Goal: Communication & Community: Connect with others

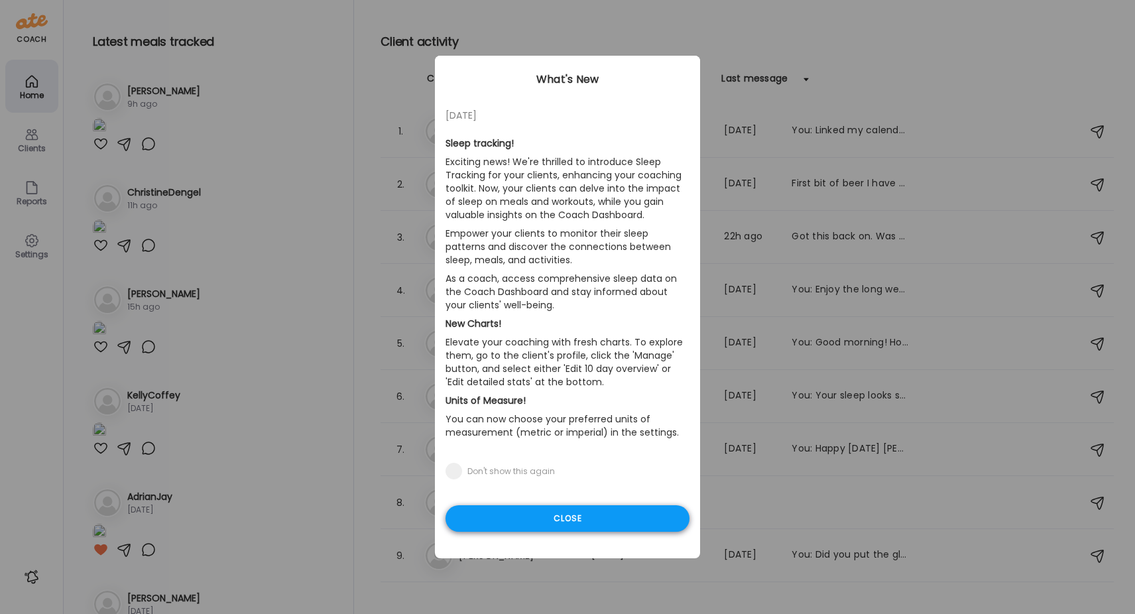
click at [562, 523] on div "Close" at bounding box center [568, 518] width 244 height 27
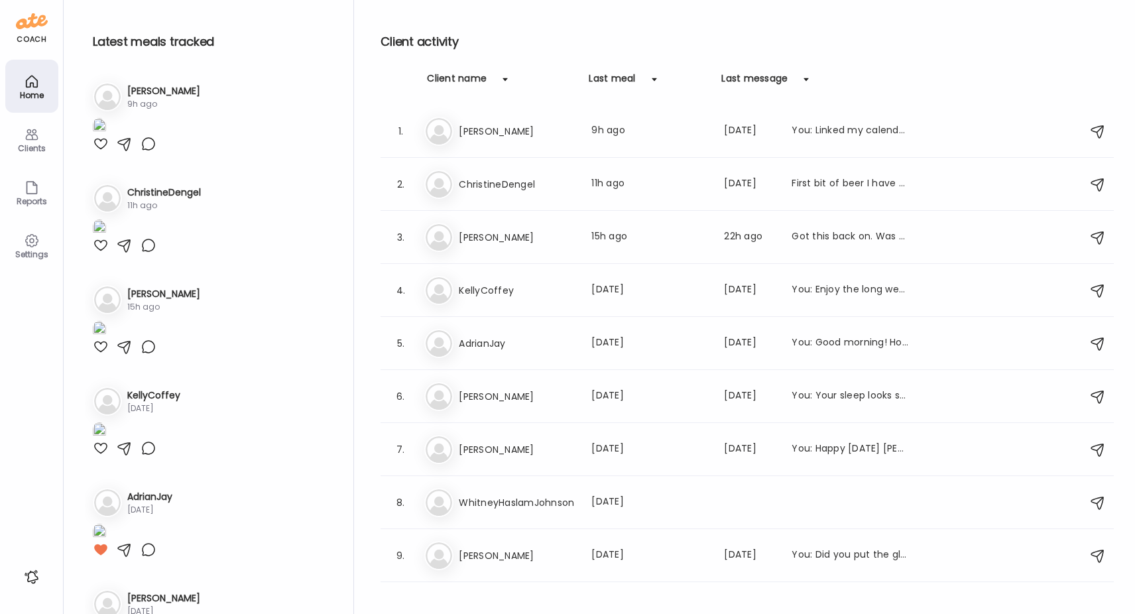
click at [38, 145] on div "Clients" at bounding box center [32, 148] width 48 height 9
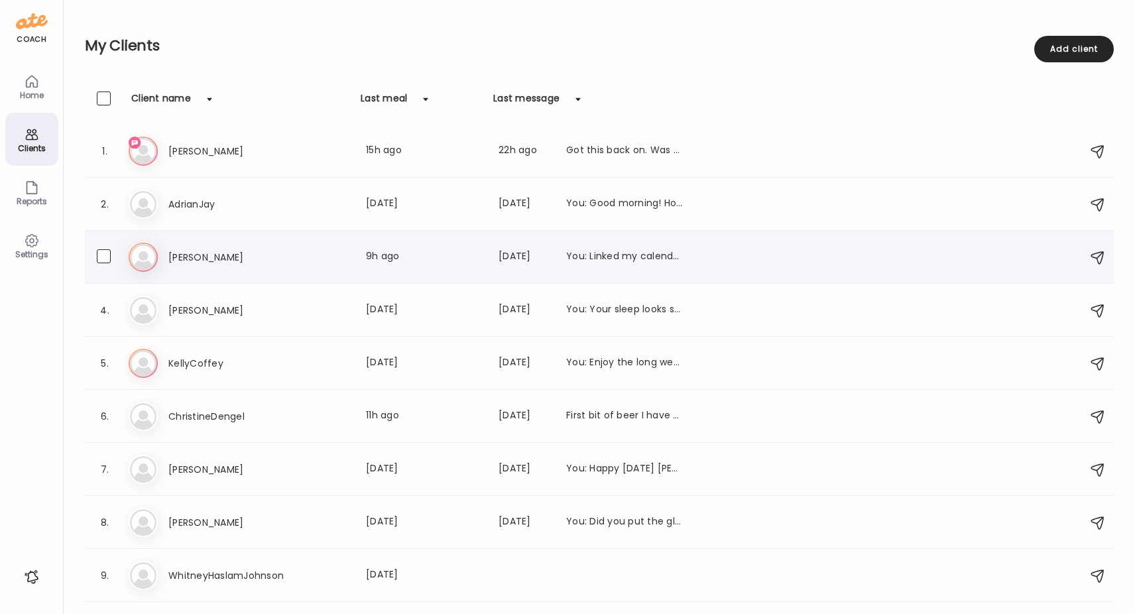
click at [188, 257] on h3 "[PERSON_NAME]" at bounding box center [226, 257] width 117 height 16
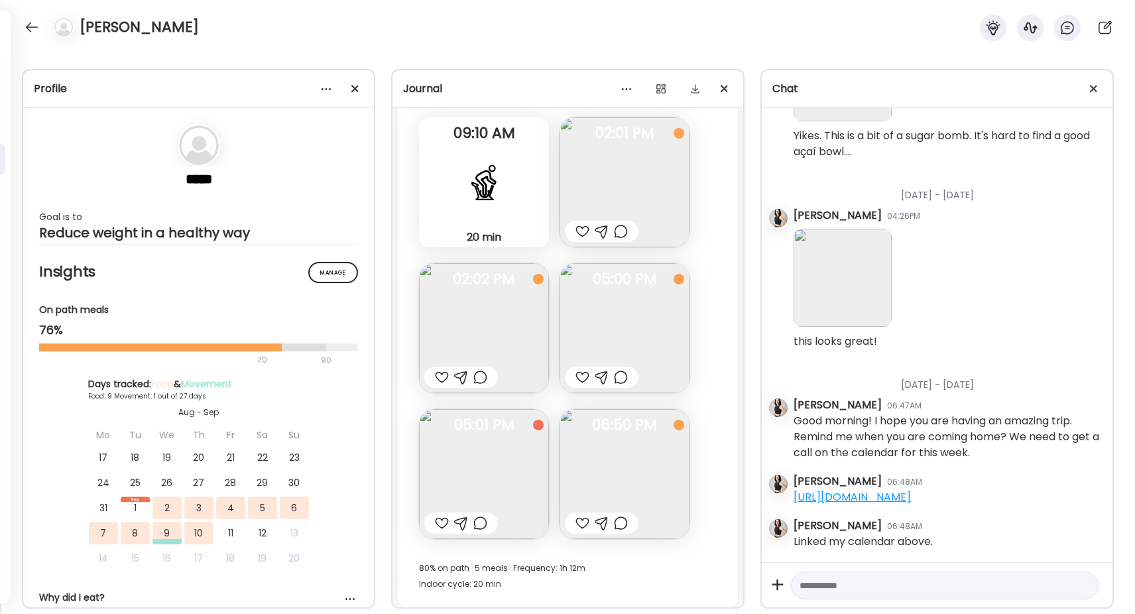
scroll to position [8960, 0]
click at [485, 469] on img at bounding box center [484, 472] width 130 height 130
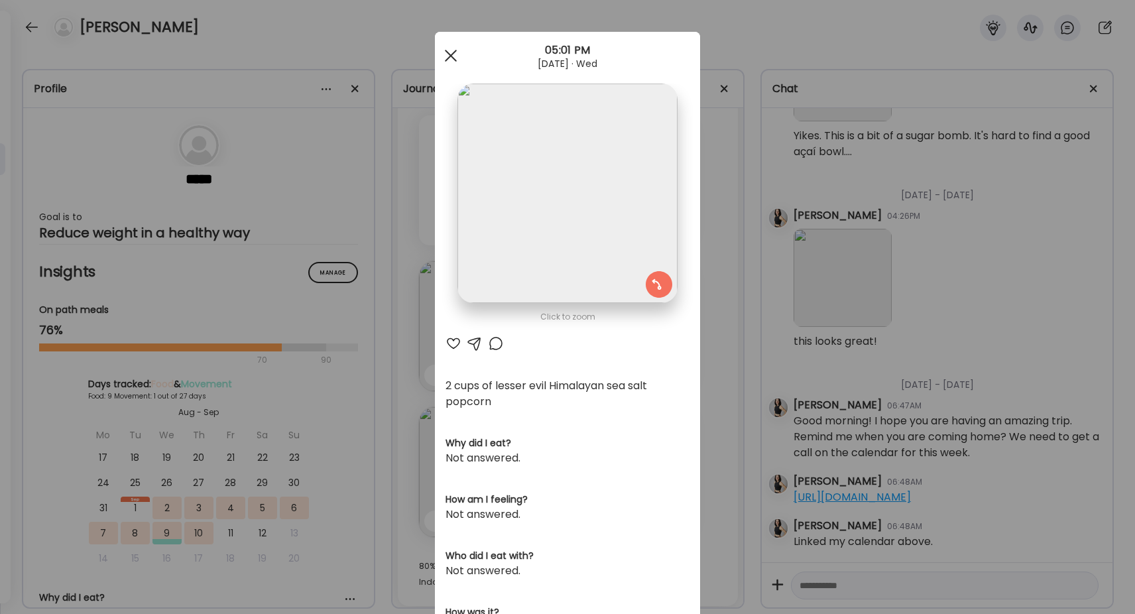
click at [448, 49] on div at bounding box center [451, 55] width 27 height 27
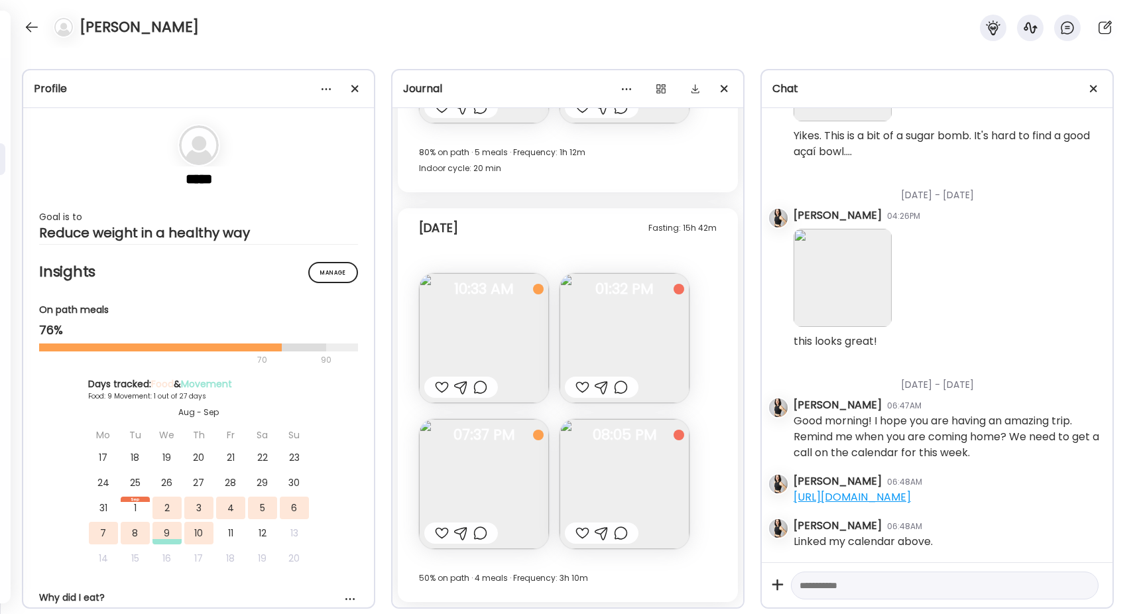
scroll to position [9373, 0]
click at [516, 338] on img at bounding box center [484, 338] width 130 height 130
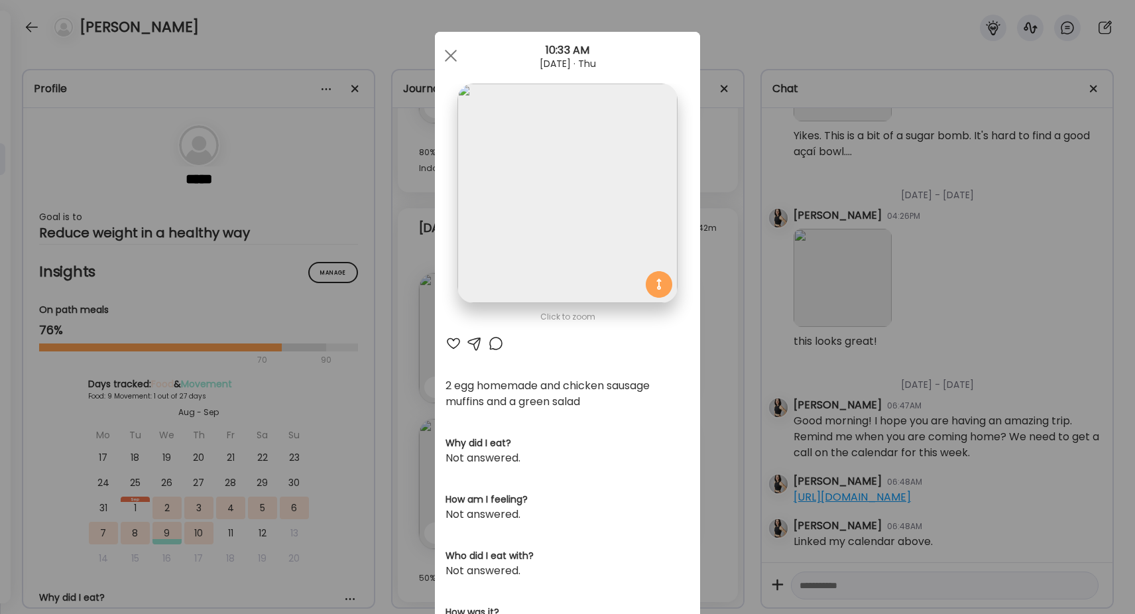
click at [456, 343] on div at bounding box center [454, 344] width 16 height 16
click at [452, 54] on span at bounding box center [451, 56] width 12 height 12
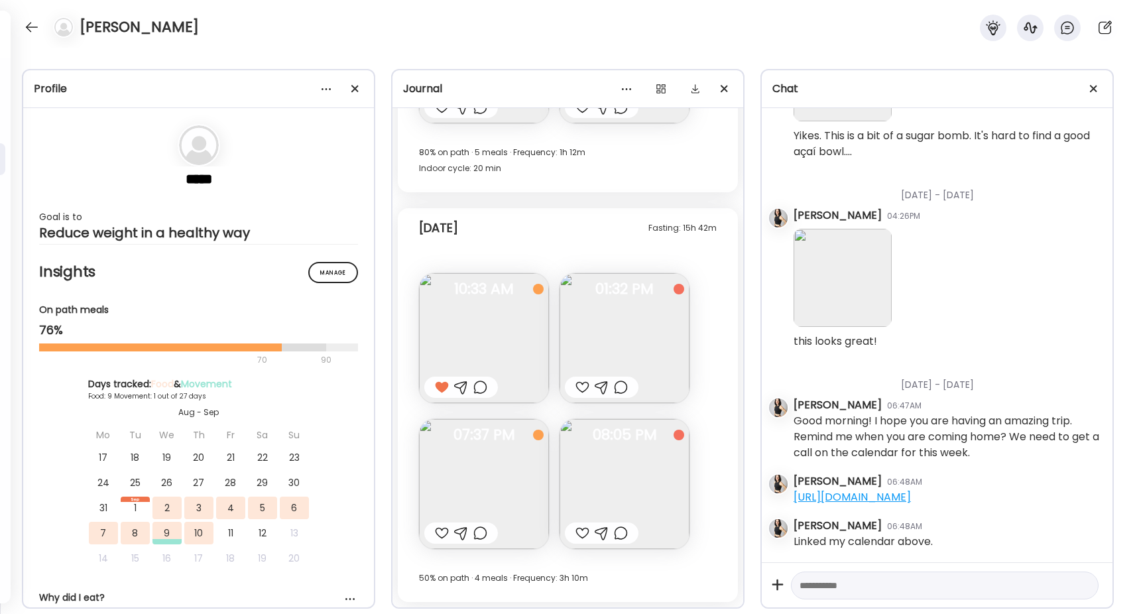
click at [594, 331] on img at bounding box center [625, 338] width 130 height 130
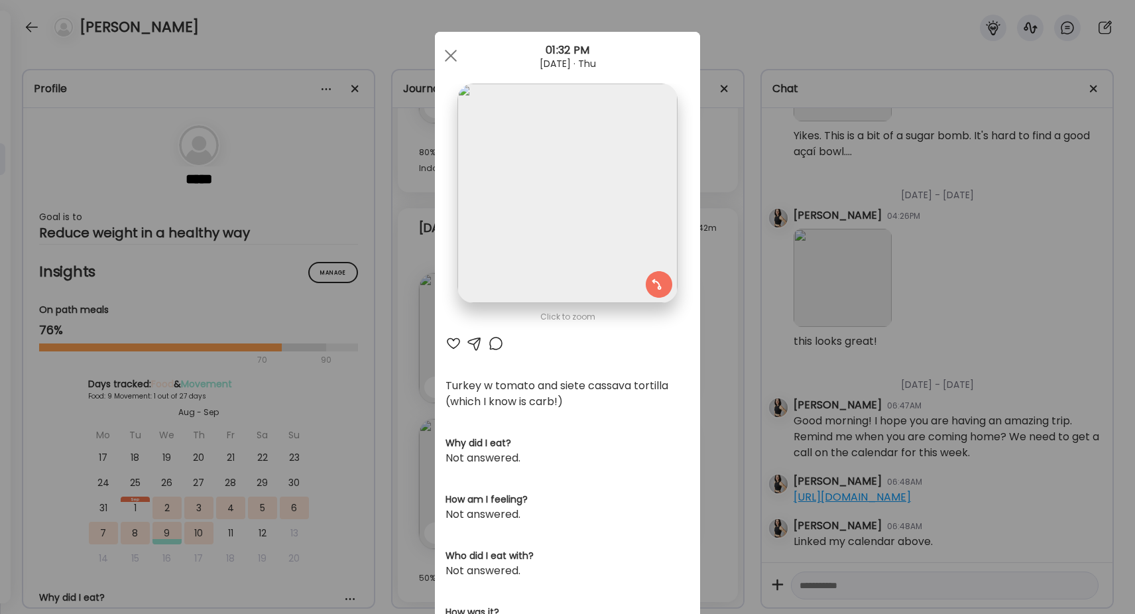
click at [452, 345] on div at bounding box center [454, 344] width 16 height 16
click at [453, 56] on div at bounding box center [451, 55] width 27 height 27
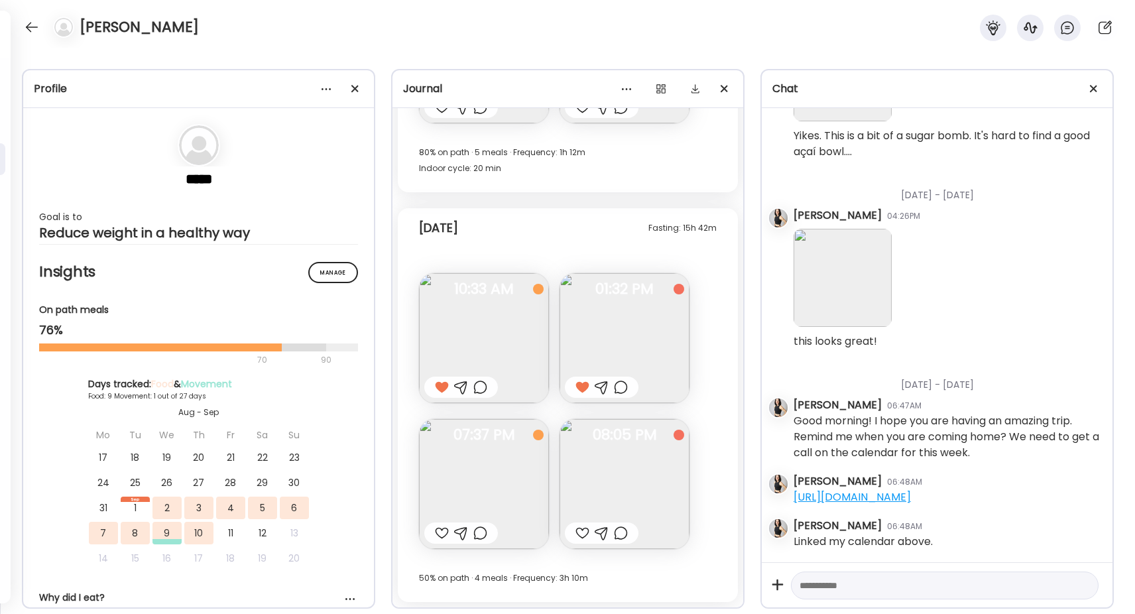
click at [481, 488] on img at bounding box center [484, 484] width 130 height 130
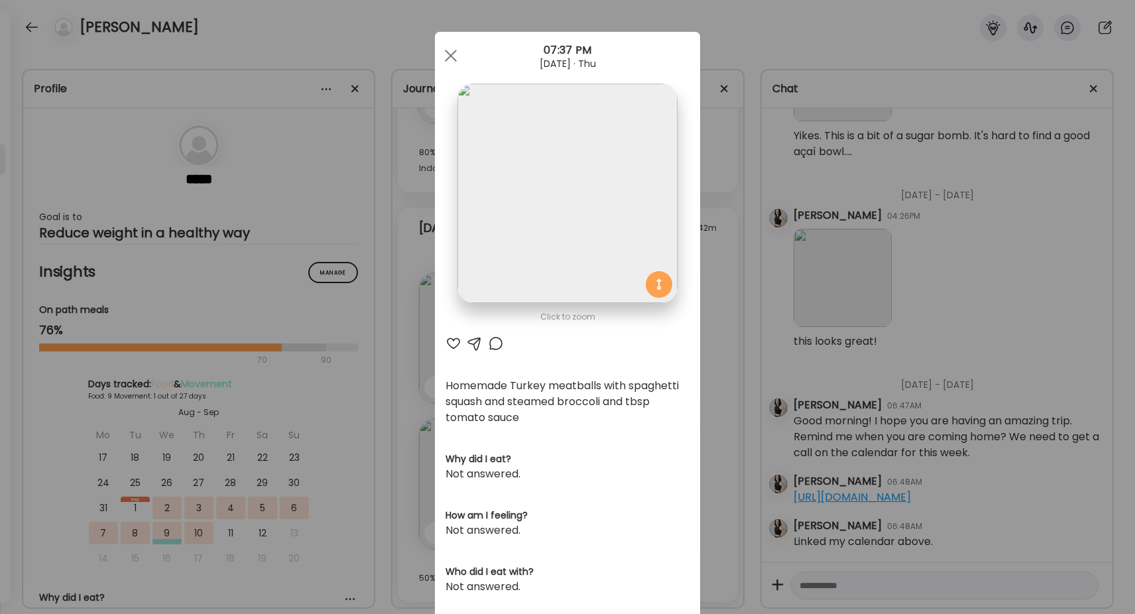
click at [454, 340] on div at bounding box center [454, 344] width 16 height 16
click at [452, 49] on div at bounding box center [451, 55] width 27 height 27
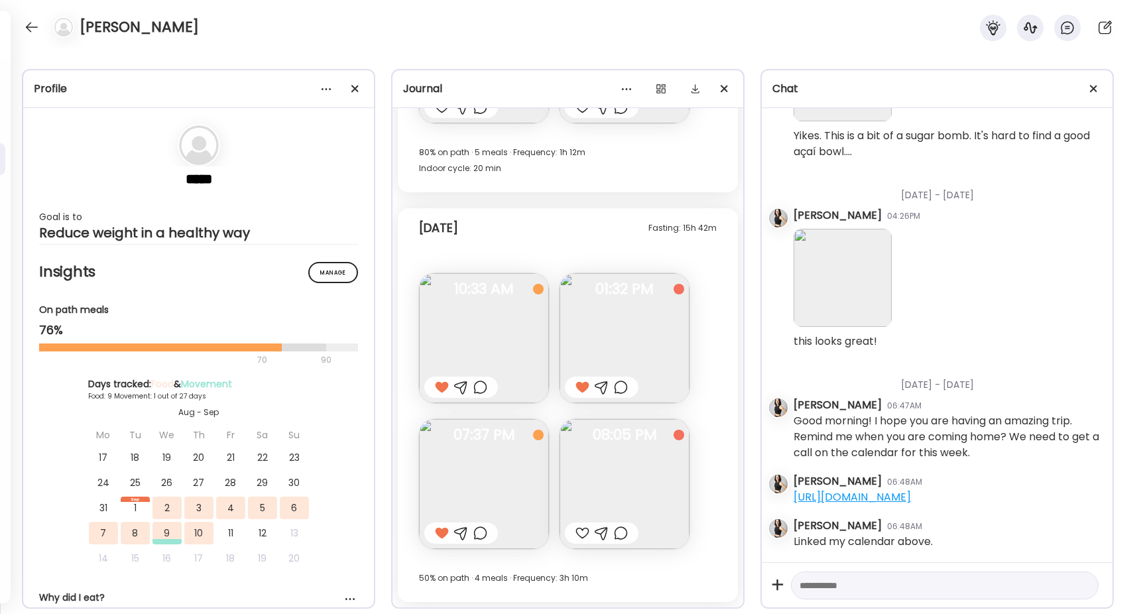
click at [594, 476] on img at bounding box center [625, 484] width 130 height 130
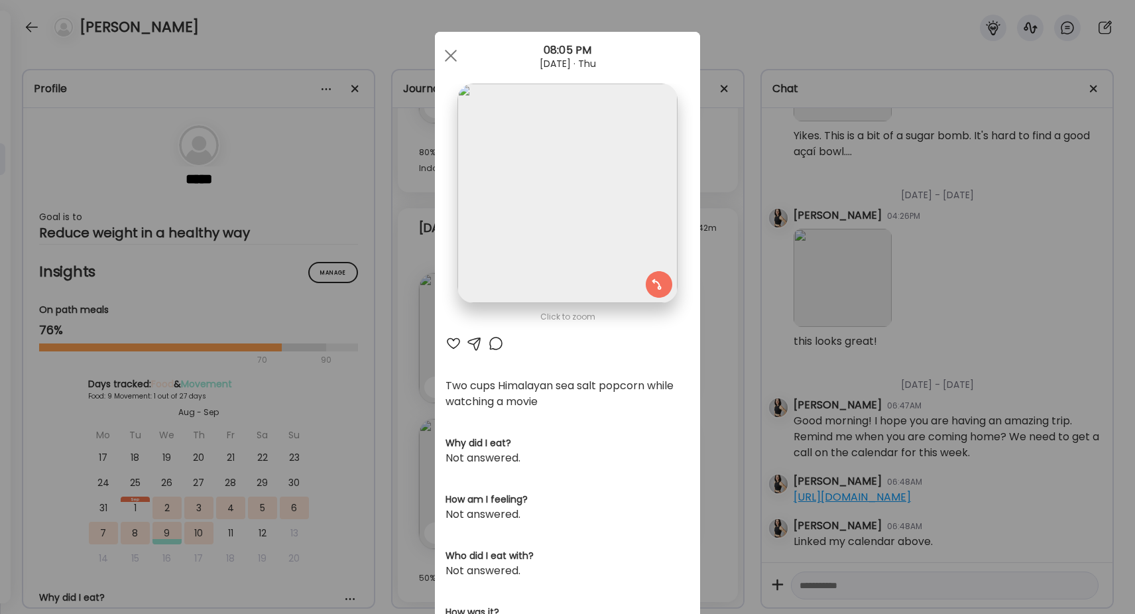
click at [453, 343] on div at bounding box center [454, 344] width 16 height 16
click at [448, 48] on div at bounding box center [451, 55] width 27 height 27
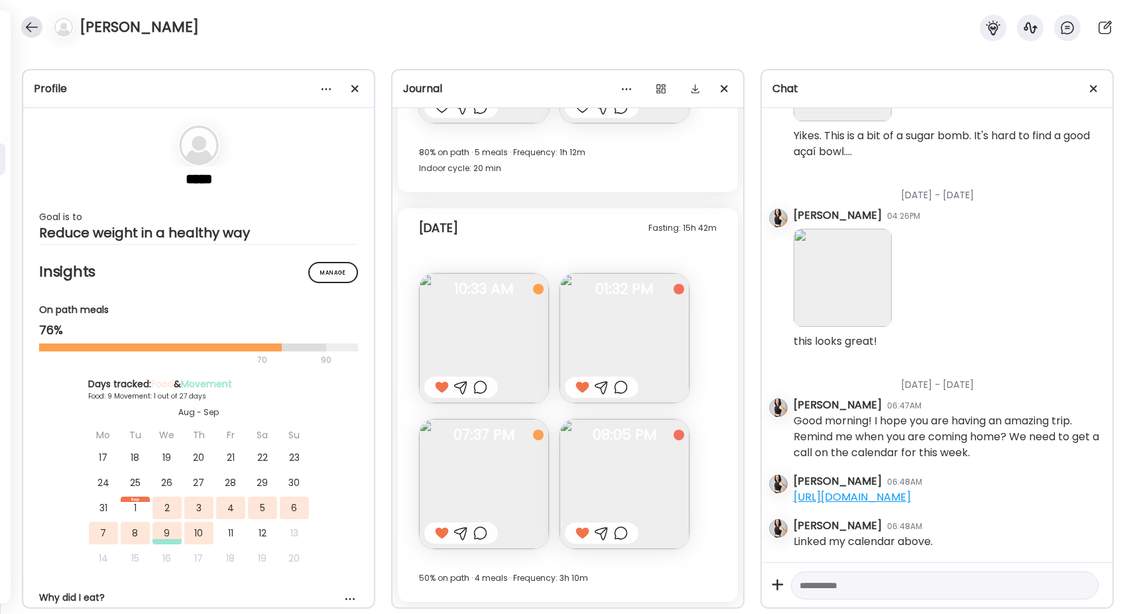
click at [30, 30] on div at bounding box center [31, 27] width 21 height 21
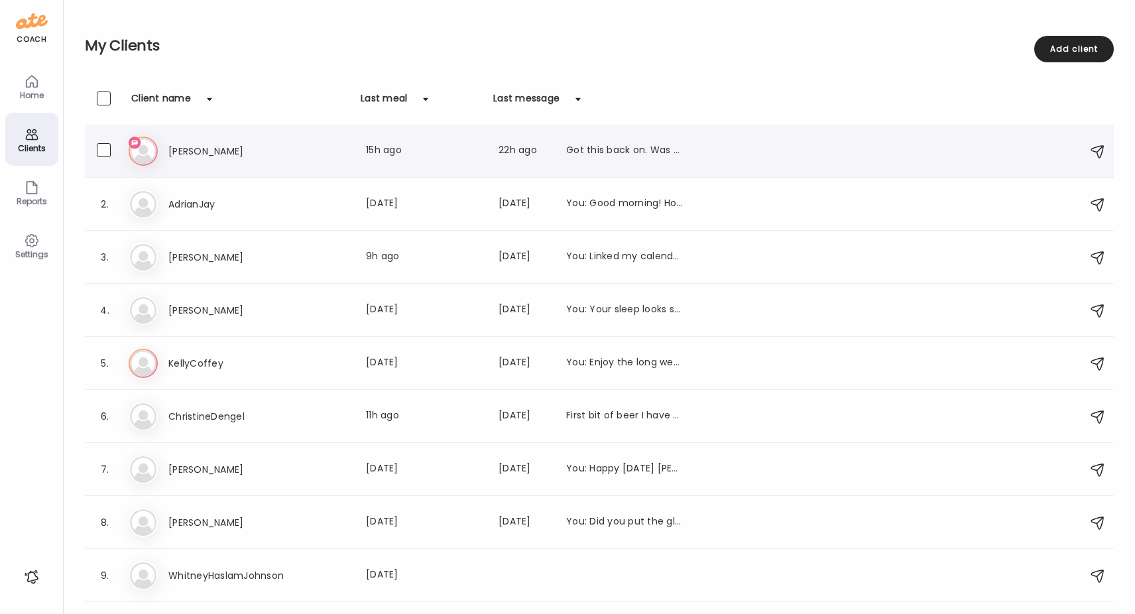
click at [187, 162] on div "Hi [PERSON_NAME] Last meal: 15h ago Last message: 22h ago Got this back on. Was…" at bounding box center [602, 151] width 946 height 29
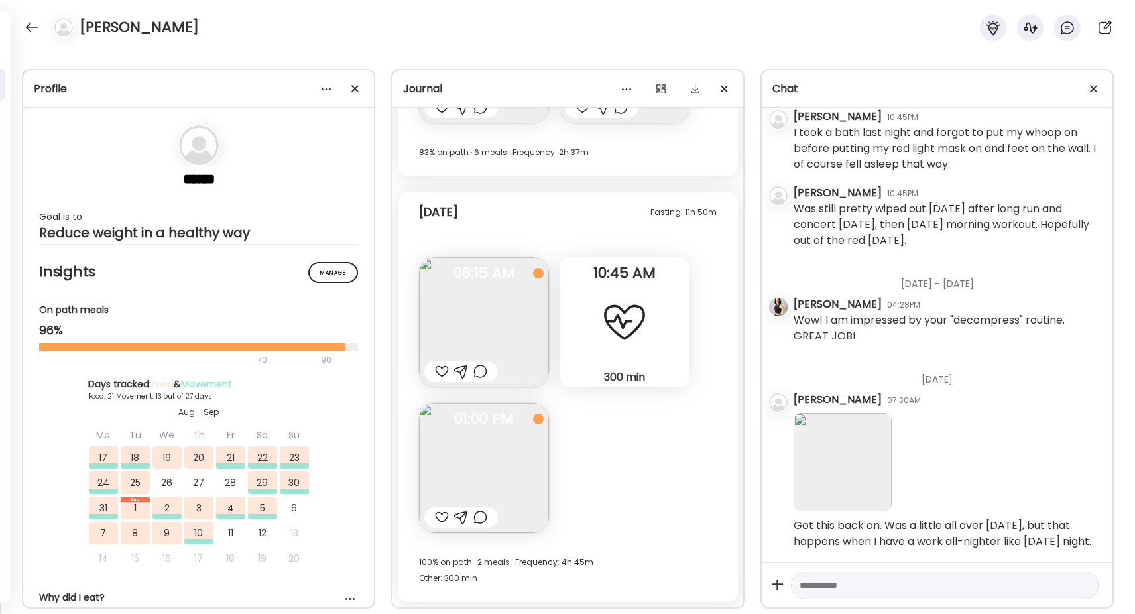
scroll to position [19171, 0]
click at [844, 581] on textarea at bounding box center [933, 586] width 267 height 16
type textarea "**********"
click at [1083, 590] on div at bounding box center [1083, 585] width 19 height 19
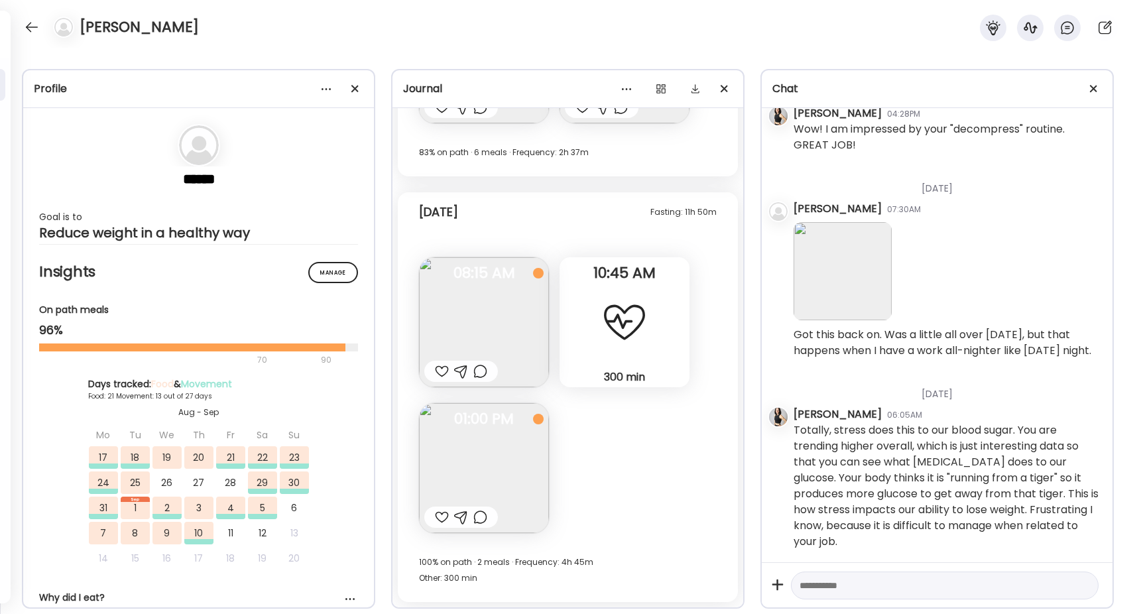
scroll to position [19358, 0]
click at [436, 367] on div at bounding box center [442, 371] width 14 height 16
click at [442, 518] on div at bounding box center [442, 517] width 14 height 16
click at [32, 17] on div at bounding box center [31, 27] width 21 height 21
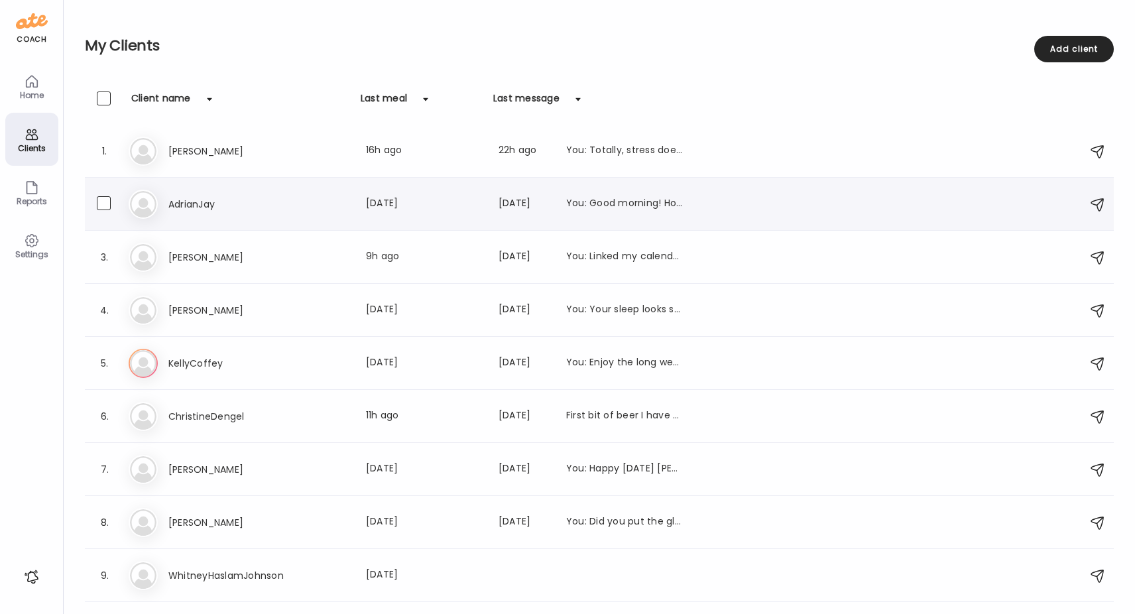
click at [189, 200] on h3 "AdrianJay" at bounding box center [226, 204] width 117 height 16
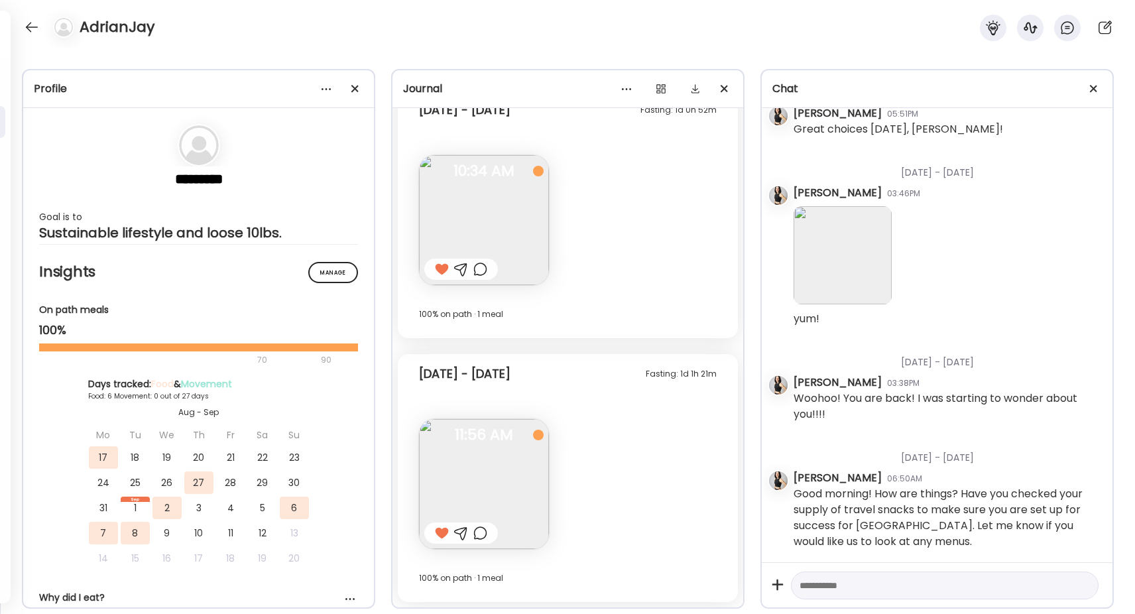
scroll to position [12598, 0]
click at [29, 27] on div at bounding box center [31, 27] width 21 height 21
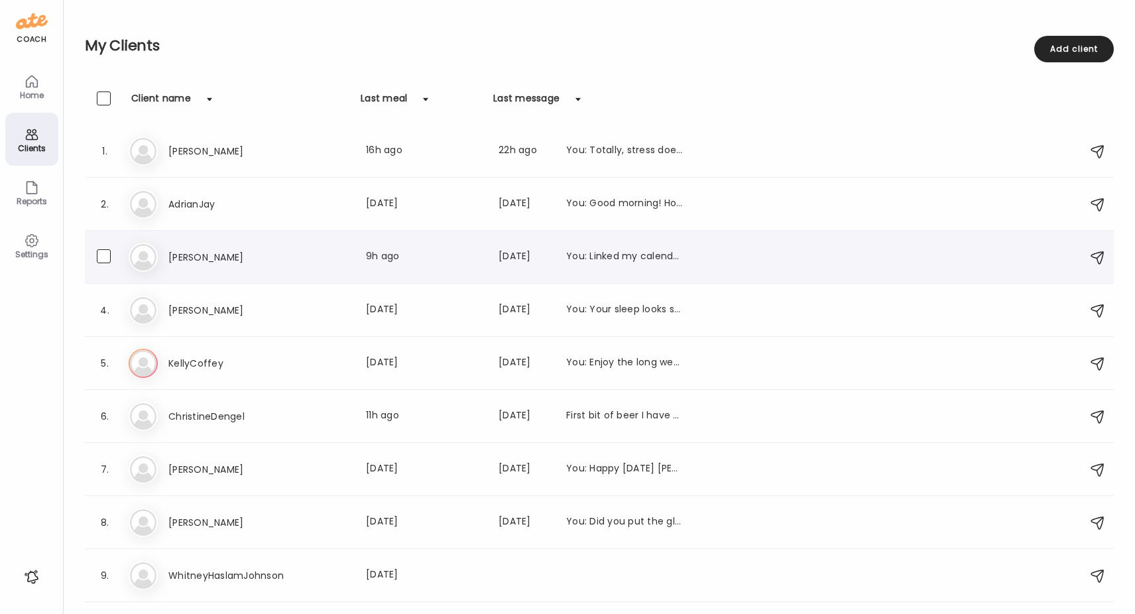
click at [183, 258] on h3 "[PERSON_NAME]" at bounding box center [226, 257] width 117 height 16
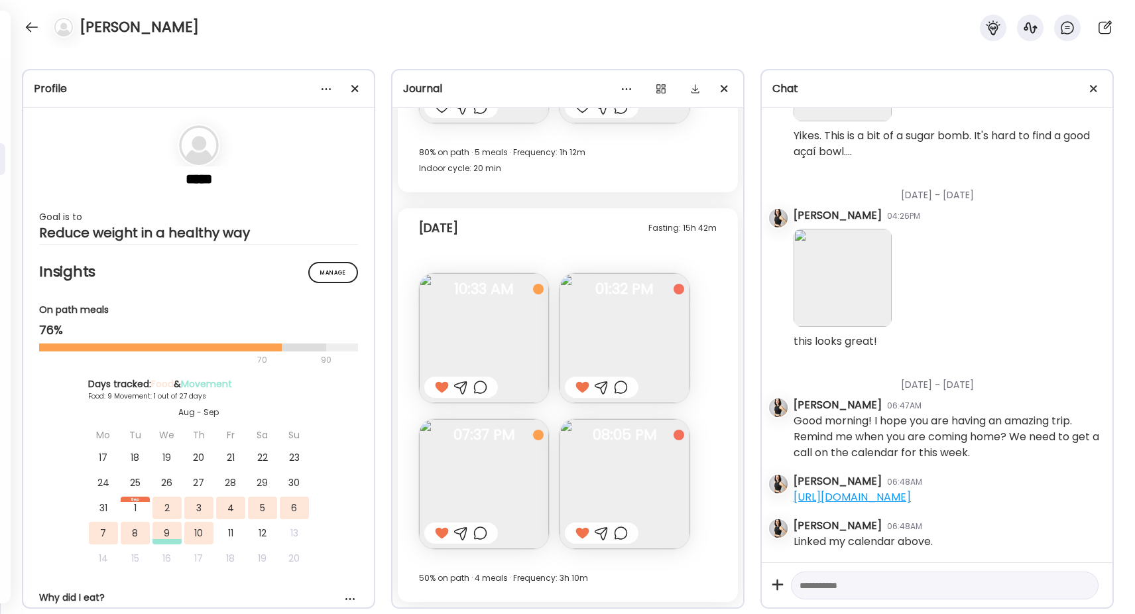
scroll to position [760, 0]
click at [32, 24] on div at bounding box center [31, 27] width 21 height 21
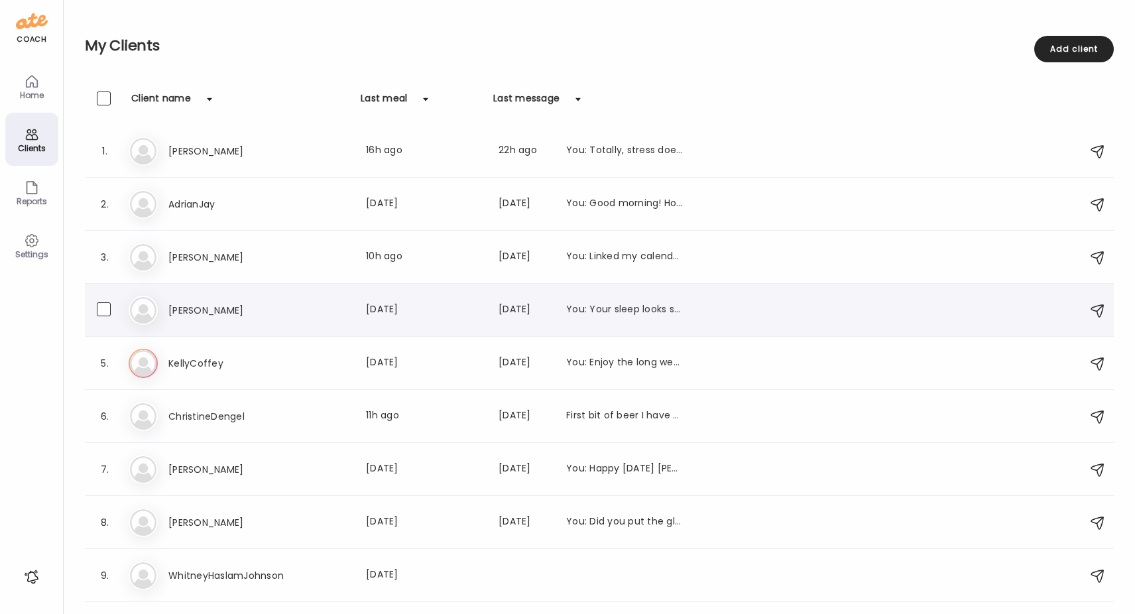
click at [180, 312] on h3 "[PERSON_NAME]" at bounding box center [226, 310] width 117 height 16
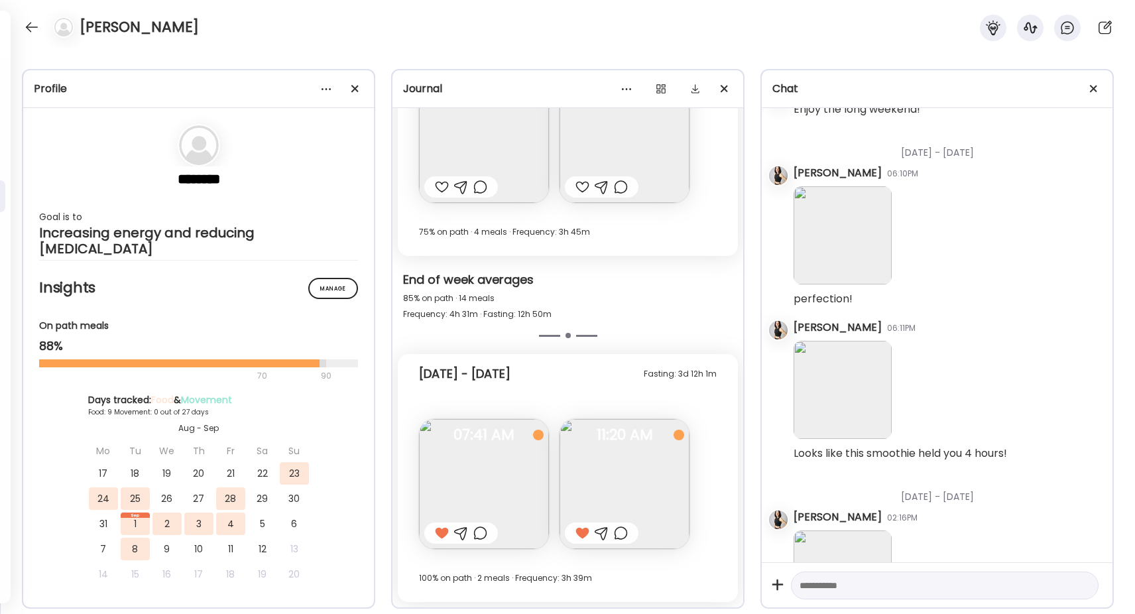
scroll to position [2059, 0]
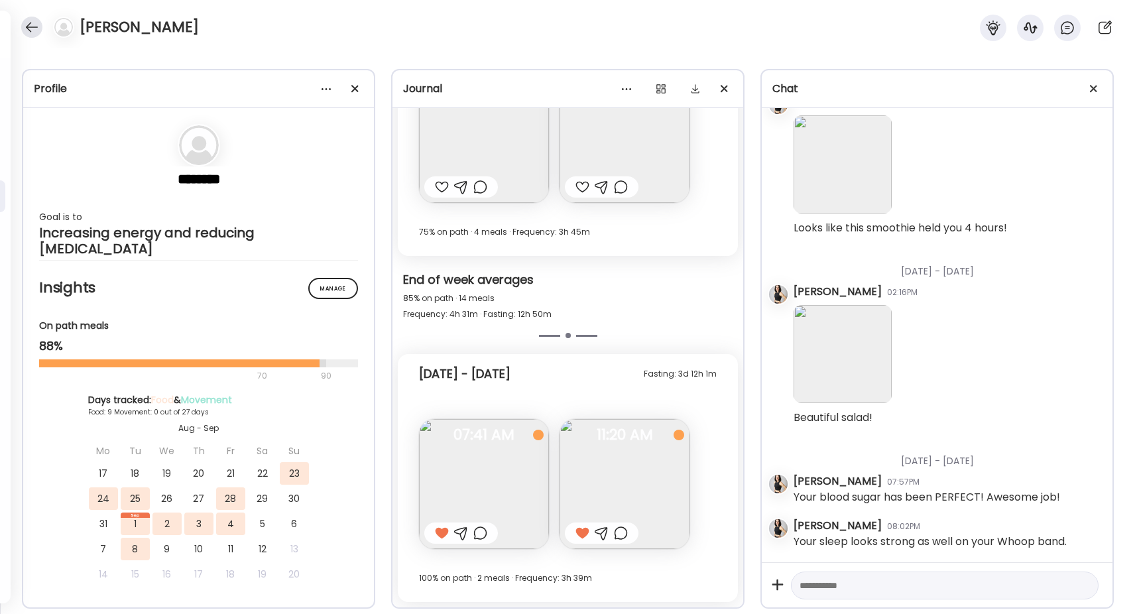
click at [31, 27] on div at bounding box center [31, 27] width 21 height 21
